Goal: Ask a question

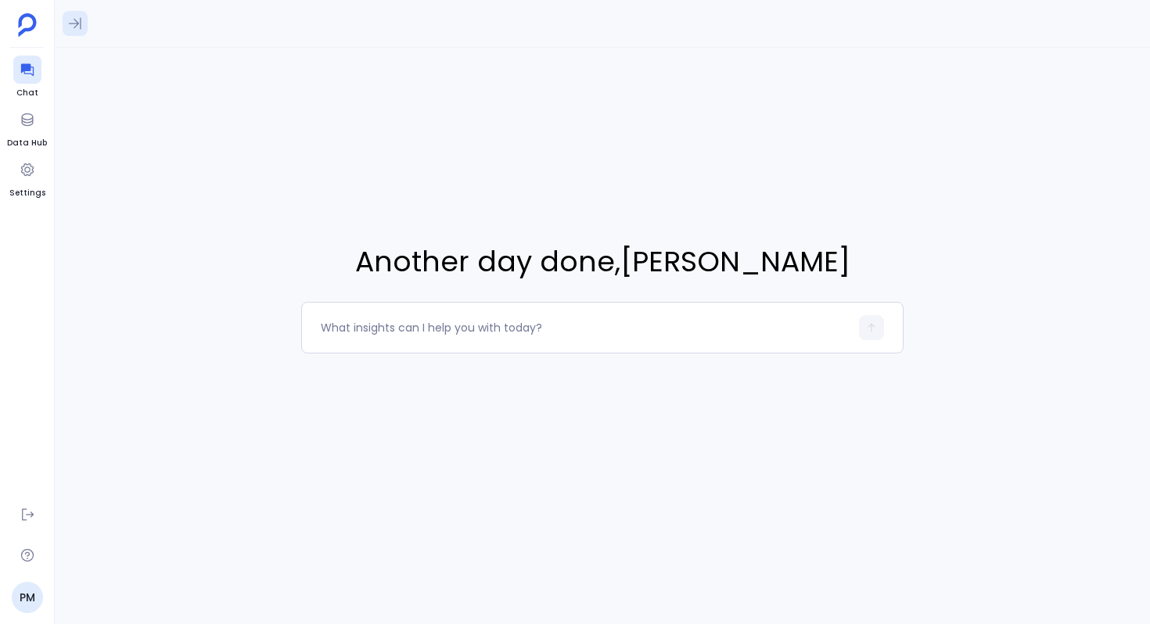
click at [74, 26] on icon at bounding box center [75, 24] width 16 height 16
click at [160, 134] on span "Can you make any correlations between Evaluations and Closed Won opportunities?…" at bounding box center [161, 137] width 175 height 16
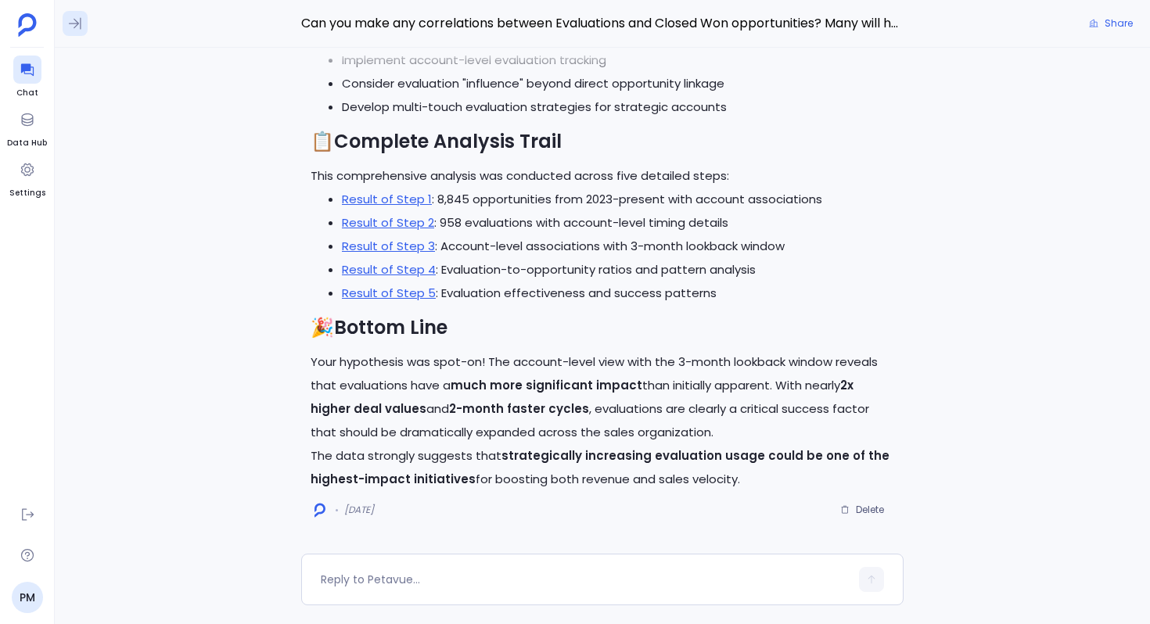
click at [71, 23] on icon at bounding box center [75, 24] width 16 height 16
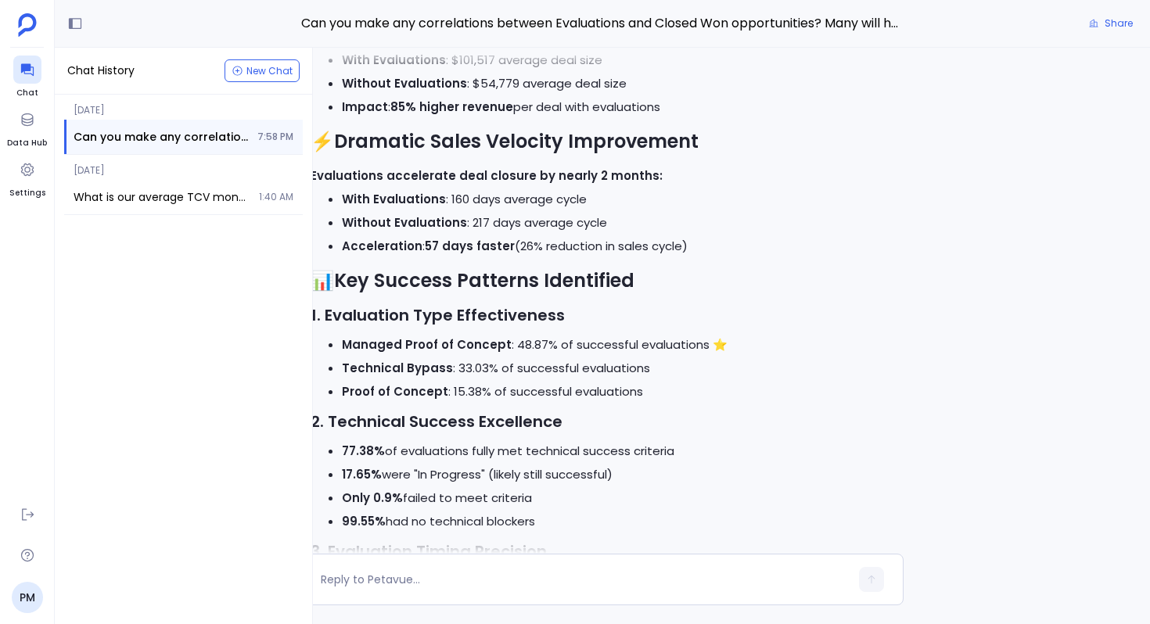
scroll to position [-1971, 0]
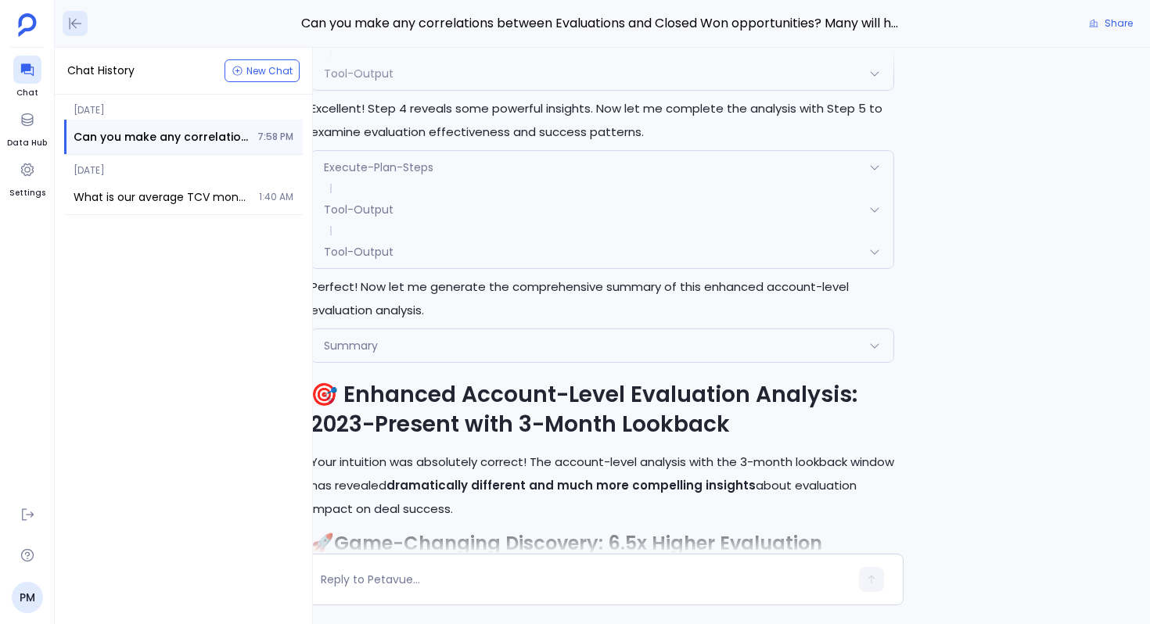
click at [72, 17] on icon at bounding box center [75, 24] width 16 height 16
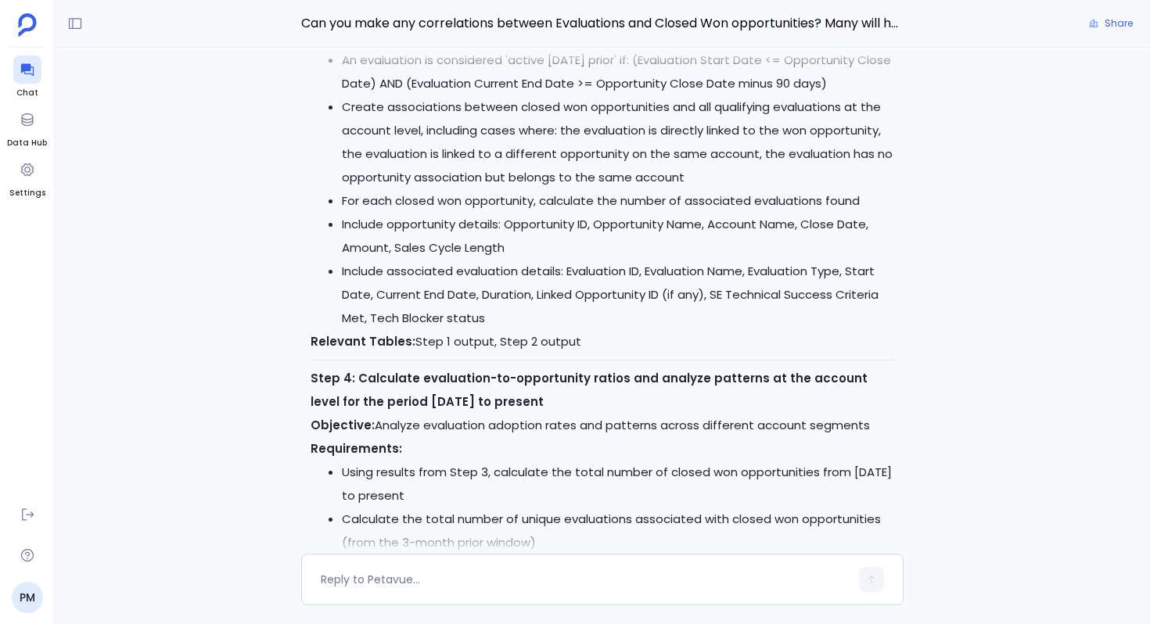
scroll to position [-4499, 0]
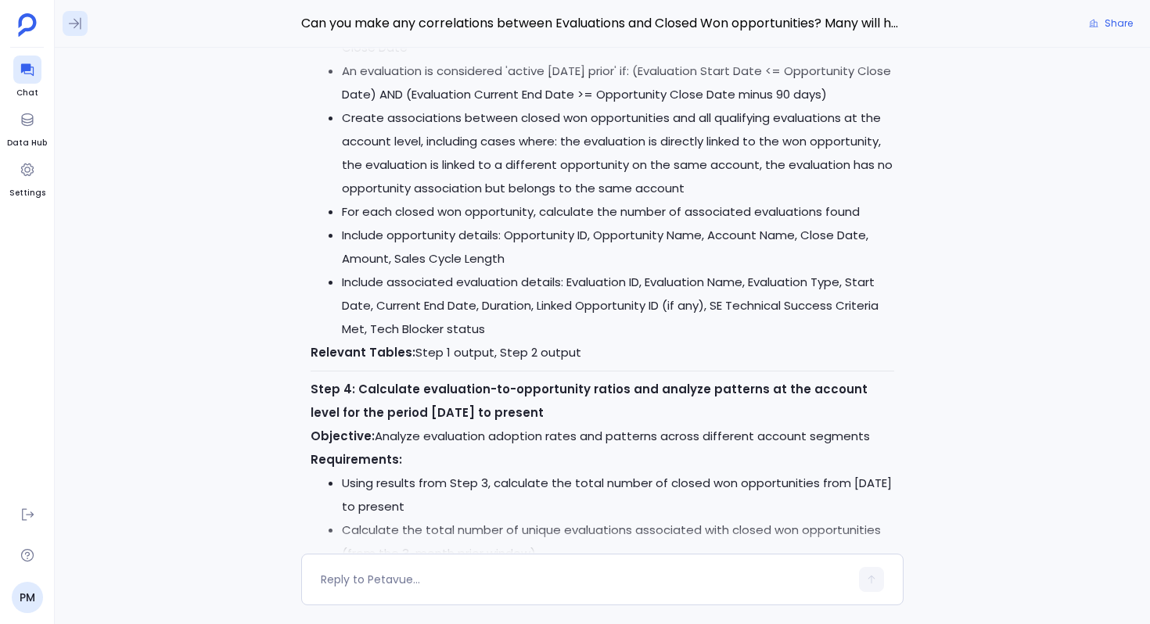
click at [70, 33] on button at bounding box center [75, 23] width 25 height 25
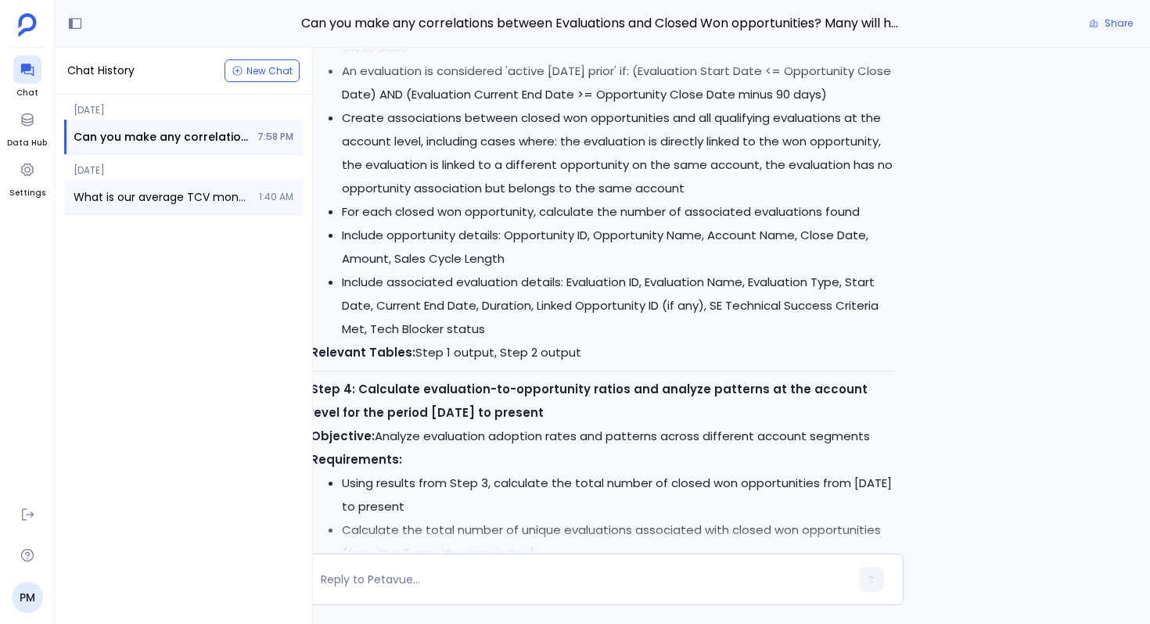
click at [141, 192] on span "What is our average TCV month over month for the last 2 years?" at bounding box center [162, 197] width 176 height 16
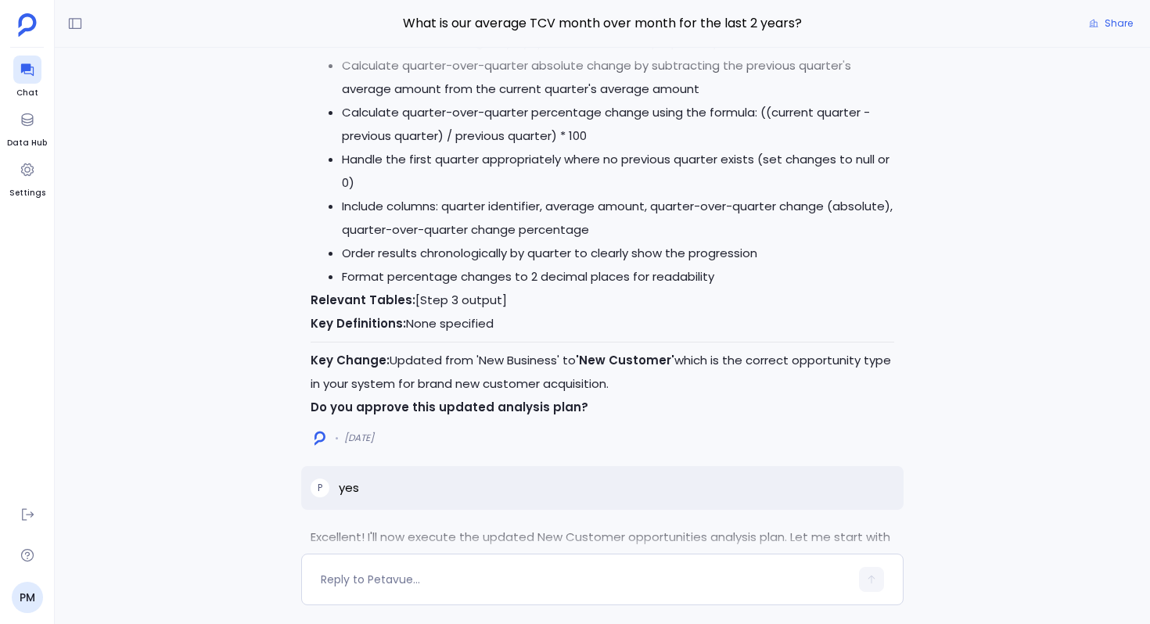
scroll to position [-3698, 0]
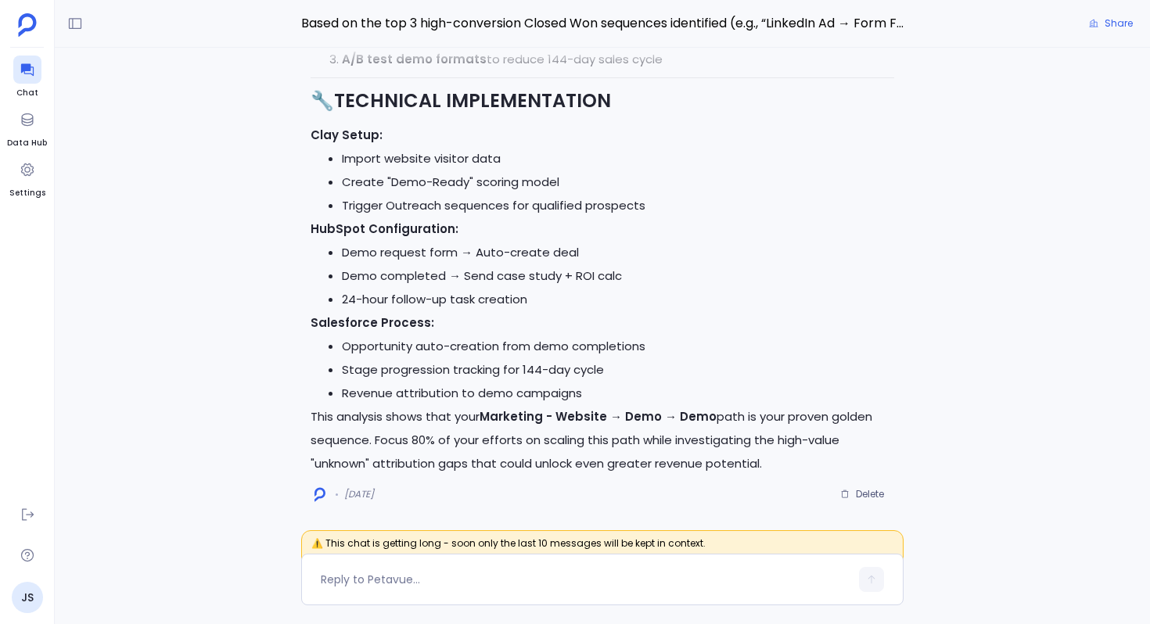
scroll to position [-7743, 0]
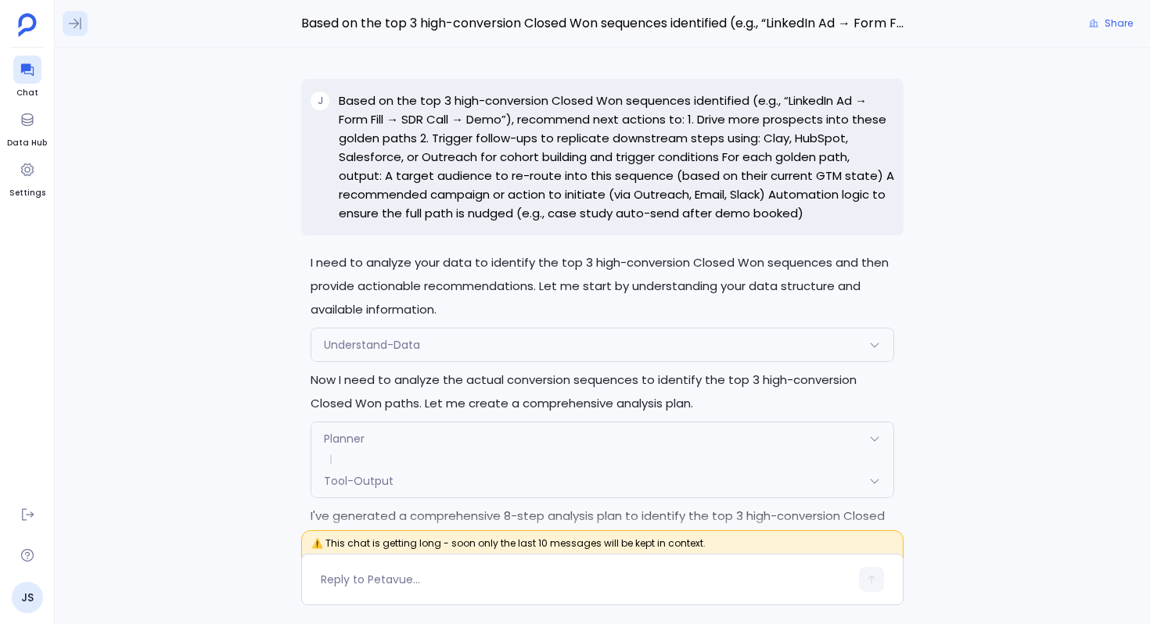
click at [76, 27] on icon at bounding box center [75, 24] width 16 height 16
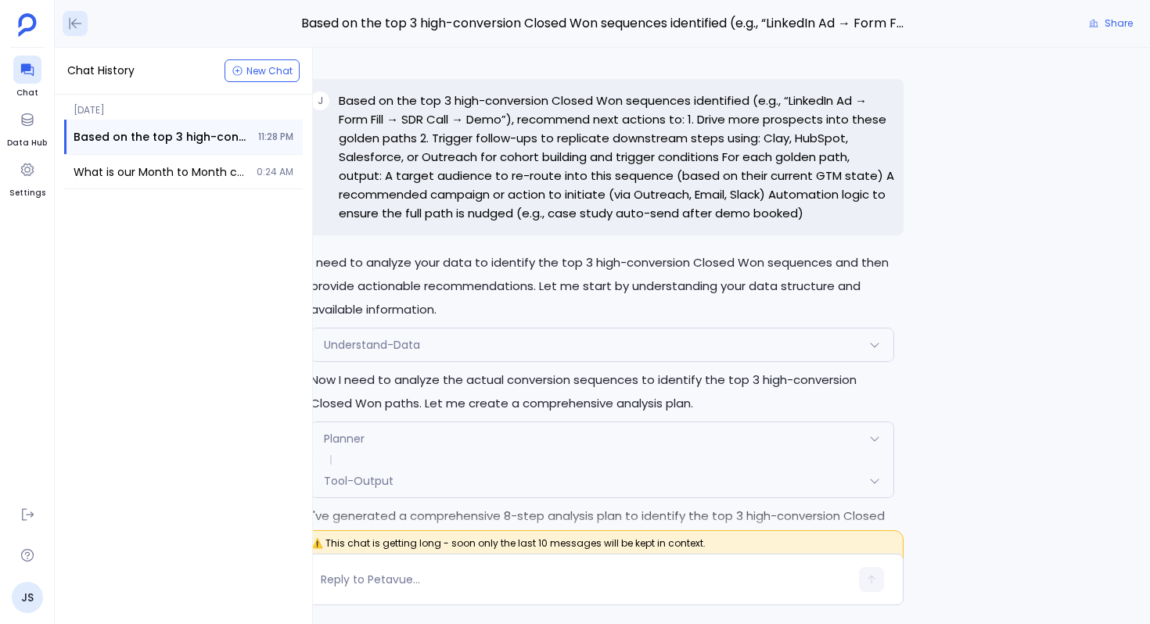
click at [76, 27] on icon at bounding box center [76, 24] width 13 height 12
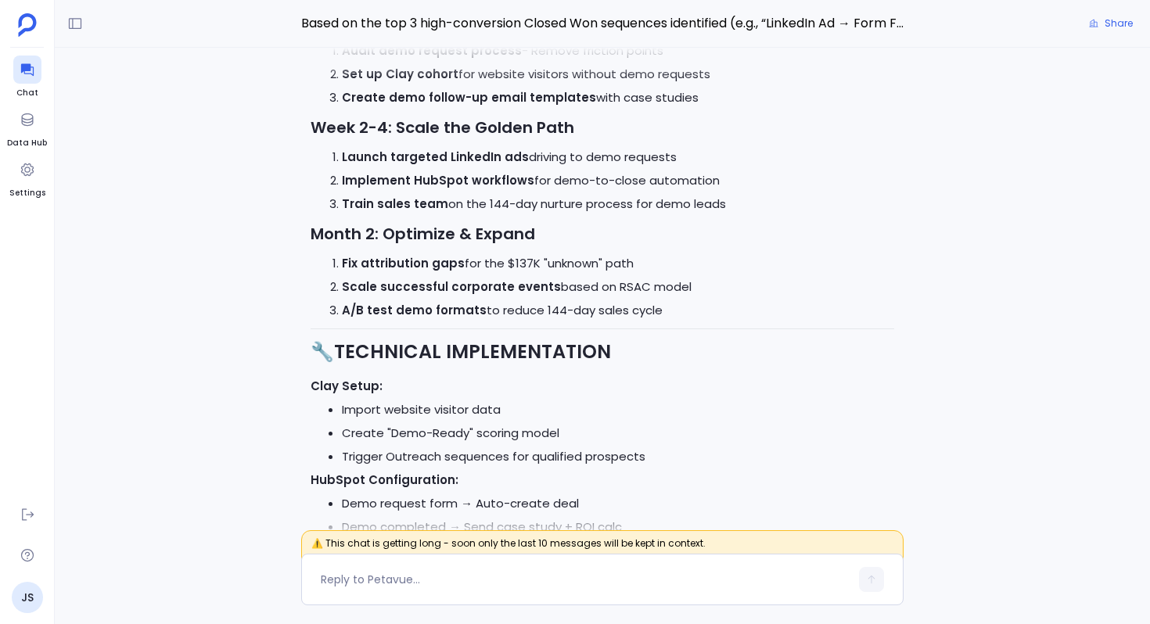
scroll to position [0, 0]
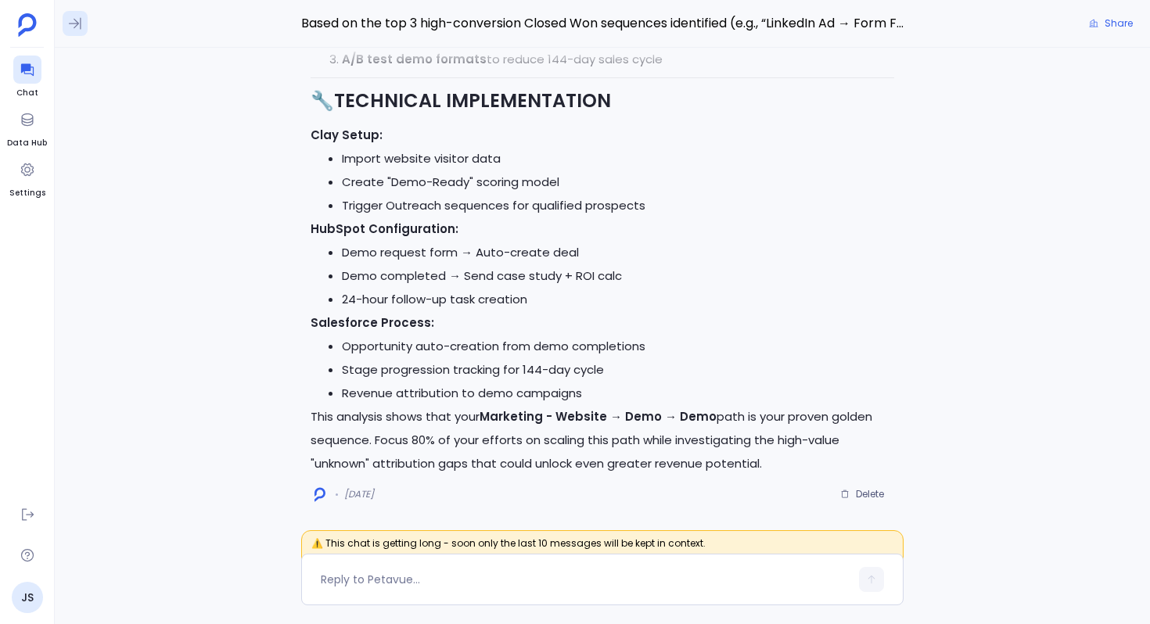
click at [78, 26] on icon at bounding box center [75, 24] width 16 height 16
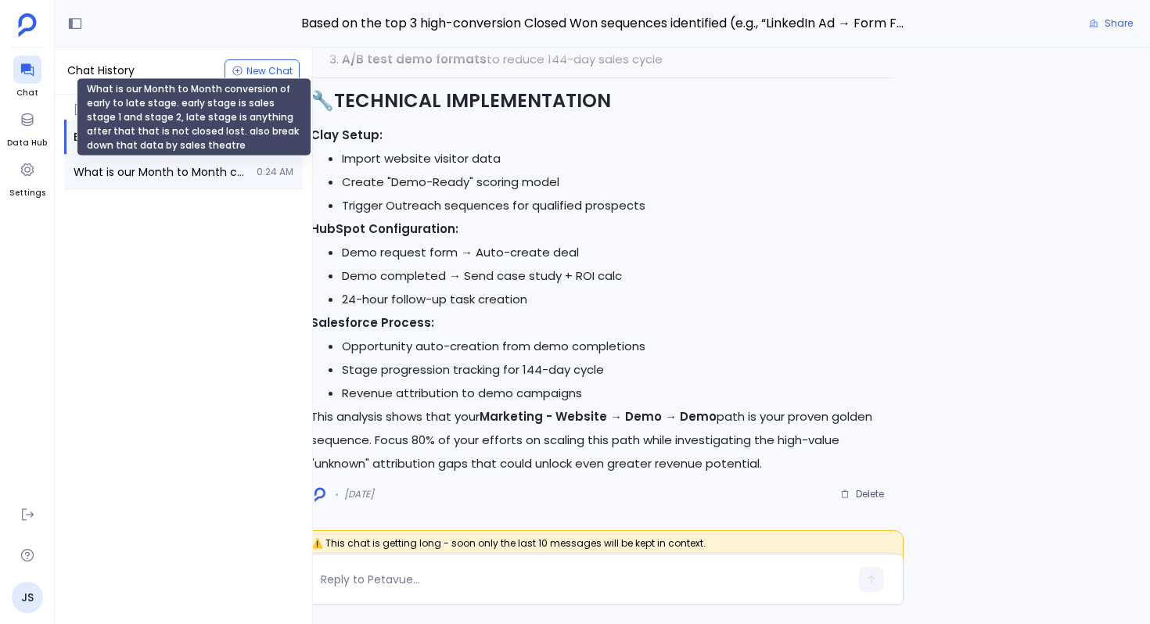
click at [128, 171] on span "What is our Month to Month conversion of early to late stage. early stage is sa…" at bounding box center [161, 172] width 174 height 16
